Goal: Task Accomplishment & Management: Manage account settings

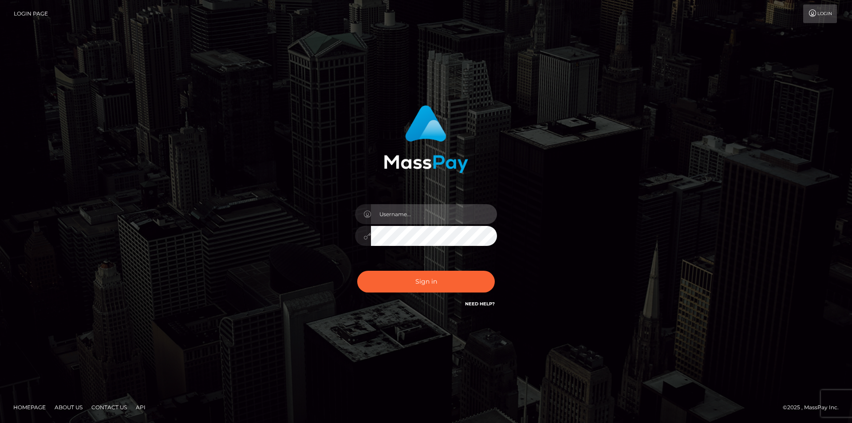
click at [427, 215] on input "text" at bounding box center [434, 214] width 126 height 20
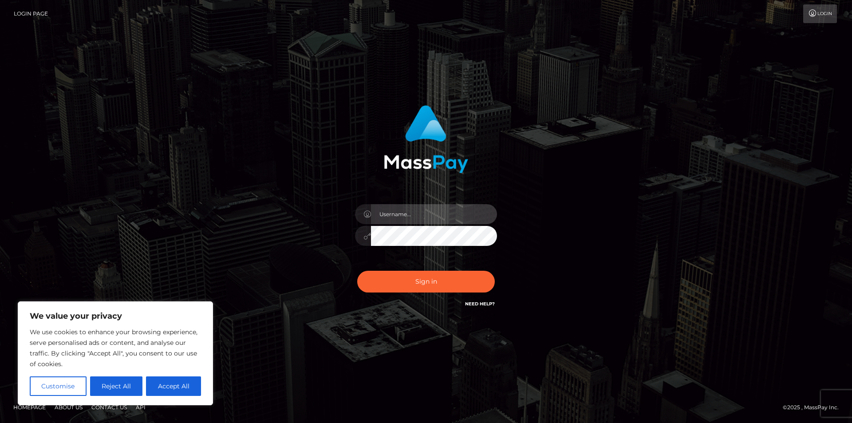
type input "[EMAIL_ADDRESS][DOMAIN_NAME]"
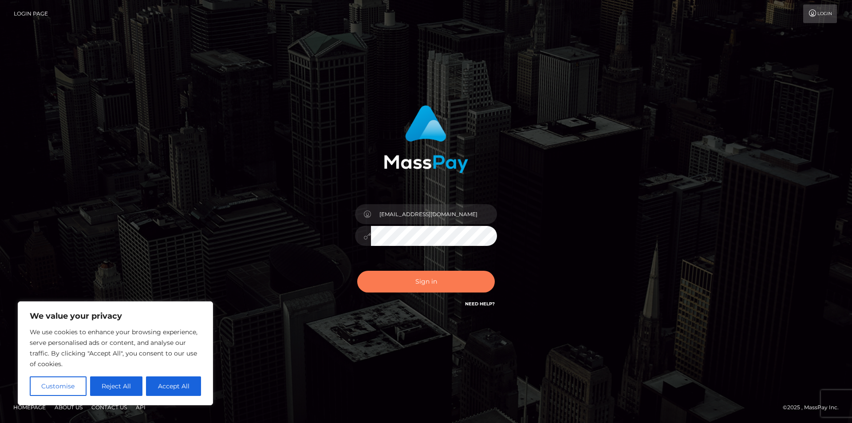
click at [428, 281] on button "Sign in" at bounding box center [425, 282] width 137 height 22
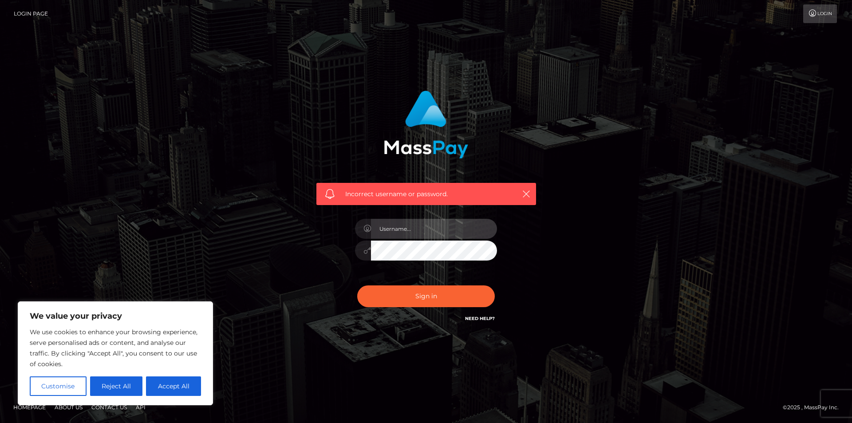
click at [401, 227] on input "text" at bounding box center [434, 229] width 126 height 20
drag, startPoint x: 441, startPoint y: 231, endPoint x: 364, endPoint y: 229, distance: 77.2
click at [364, 229] on div "[EMAIL_ADDRESS][DOMAIN_NAME]" at bounding box center [426, 227] width 142 height 17
type input "Takowolf"
click at [357, 285] on button "Sign in" at bounding box center [425, 296] width 137 height 22
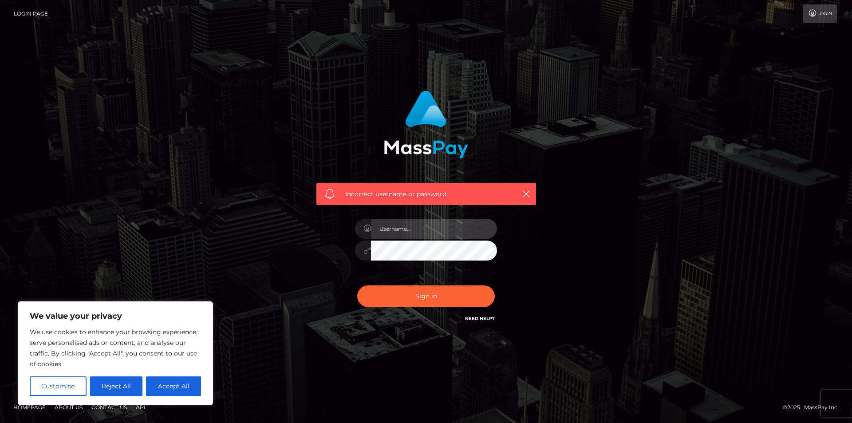
drag, startPoint x: 0, startPoint y: 0, endPoint x: 431, endPoint y: 221, distance: 484.4
click at [431, 221] on input "text" at bounding box center [434, 229] width 126 height 20
click at [278, 235] on div "Incorrect username or password." at bounding box center [426, 211] width 506 height 255
click at [417, 229] on input "text" at bounding box center [434, 229] width 126 height 20
type input "[EMAIL_ADDRESS][DOMAIN_NAME]"
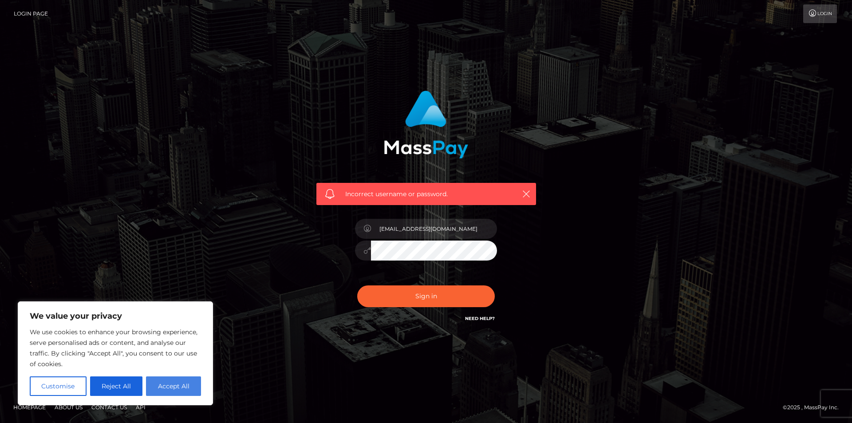
click at [169, 386] on button "Accept All" at bounding box center [173, 386] width 55 height 20
checkbox input "true"
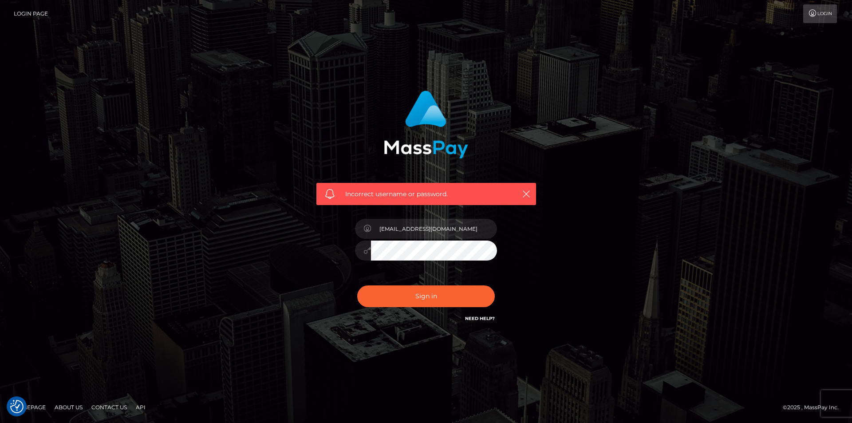
click at [484, 318] on link "Need Help?" at bounding box center [480, 318] width 30 height 6
